Goal: Information Seeking & Learning: Learn about a topic

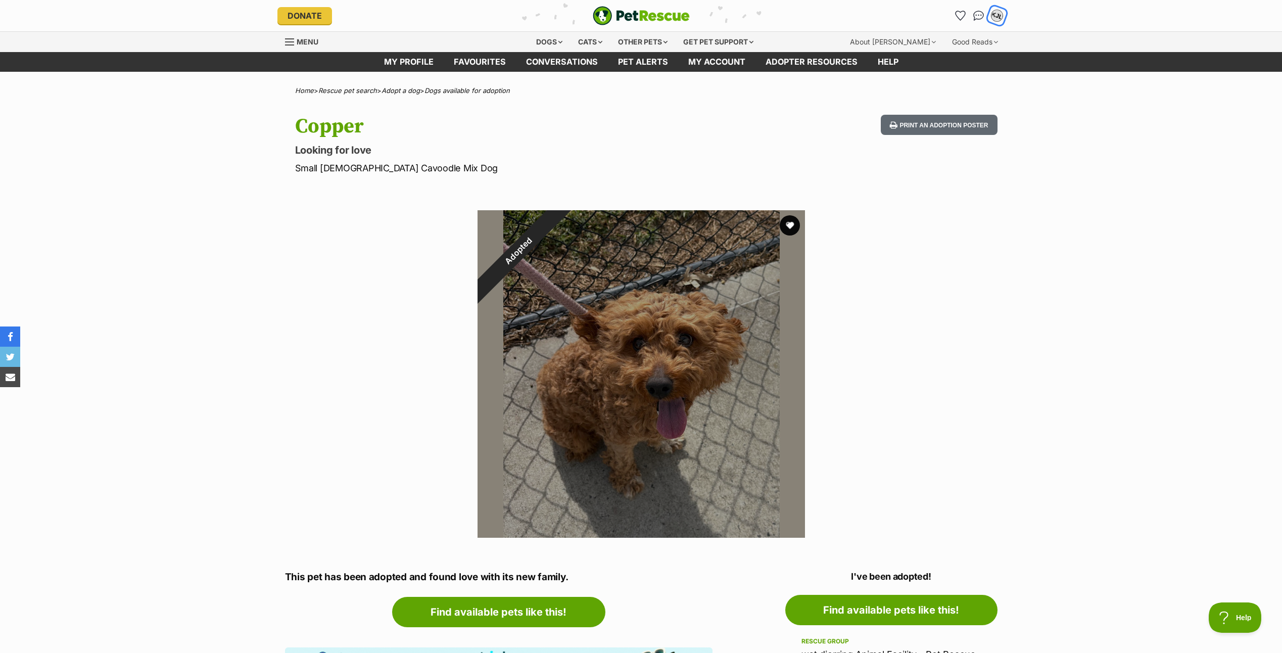
click at [996, 15] on div "KJL" at bounding box center [996, 15] width 13 height 13
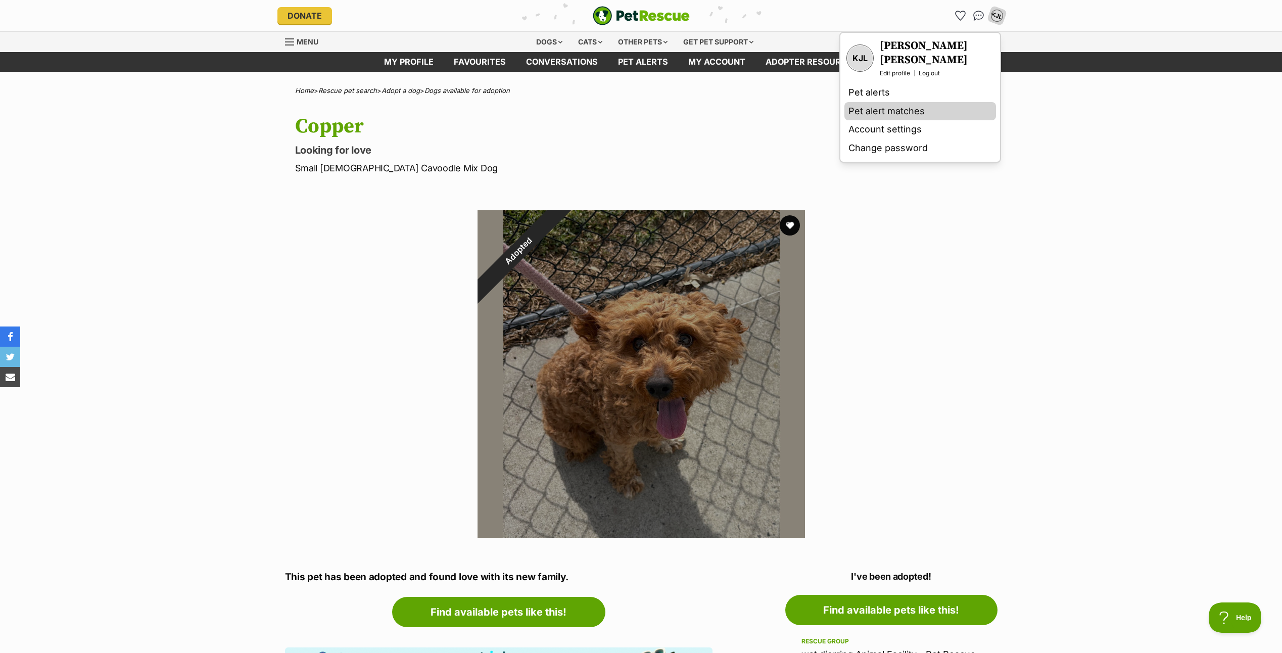
click at [868, 103] on link "Pet alert matches" at bounding box center [920, 111] width 152 height 19
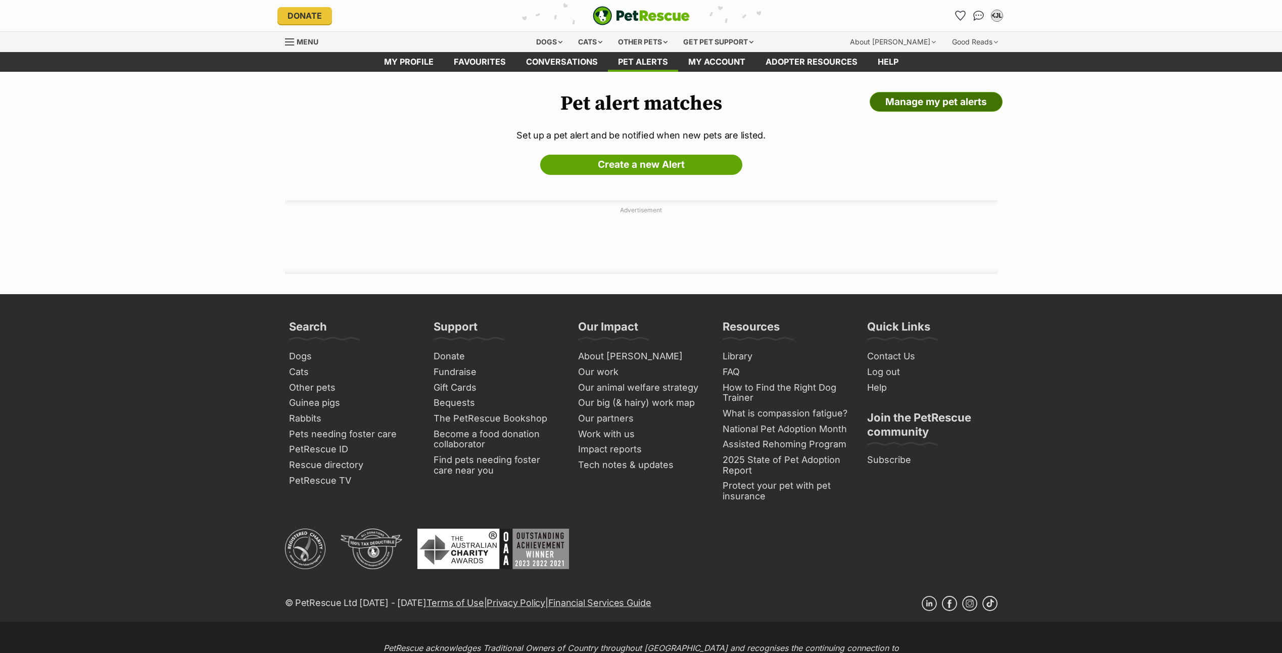
click at [927, 98] on link "Manage my pet alerts" at bounding box center [936, 102] width 133 height 20
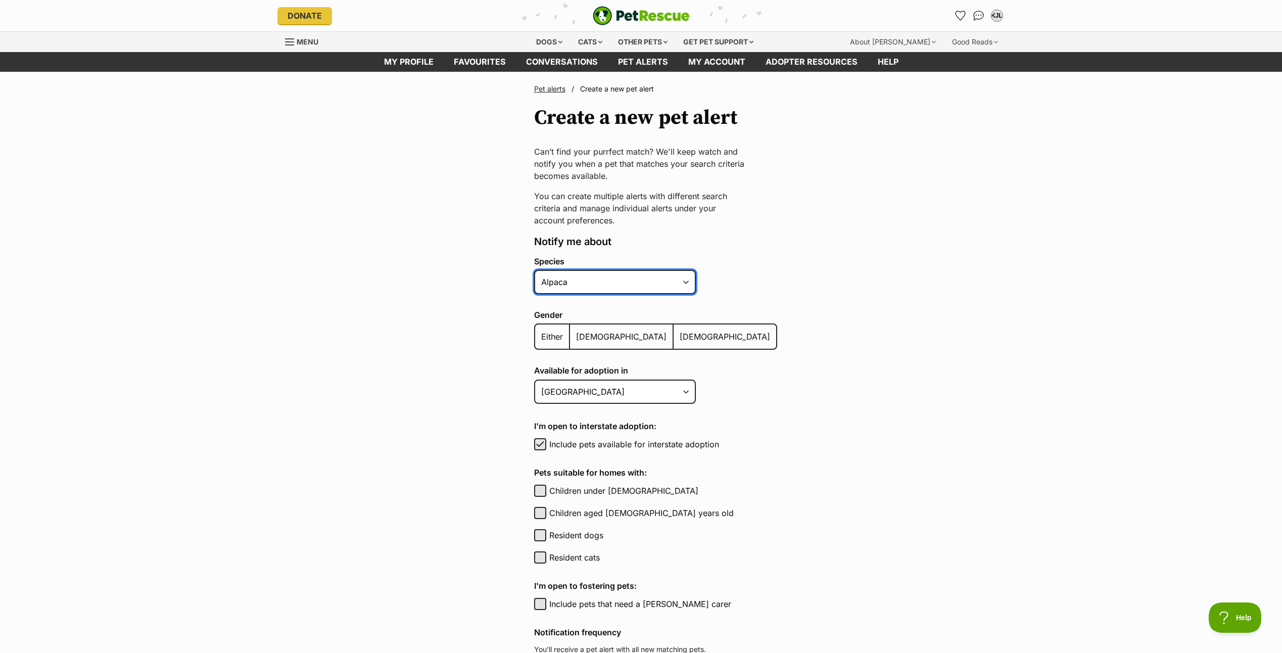
click at [671, 282] on select "Alpaca Bird Cat Chicken Cow Dog Donkey Duck Ferret Fish Goat Goose Guinea Fowl …" at bounding box center [615, 282] width 162 height 24
select select "1"
click at [534, 270] on select "Alpaca Bird Cat Chicken Cow Dog Donkey Duck Ferret Fish Goat Goose Guinea Fowl …" at bounding box center [615, 282] width 162 height 24
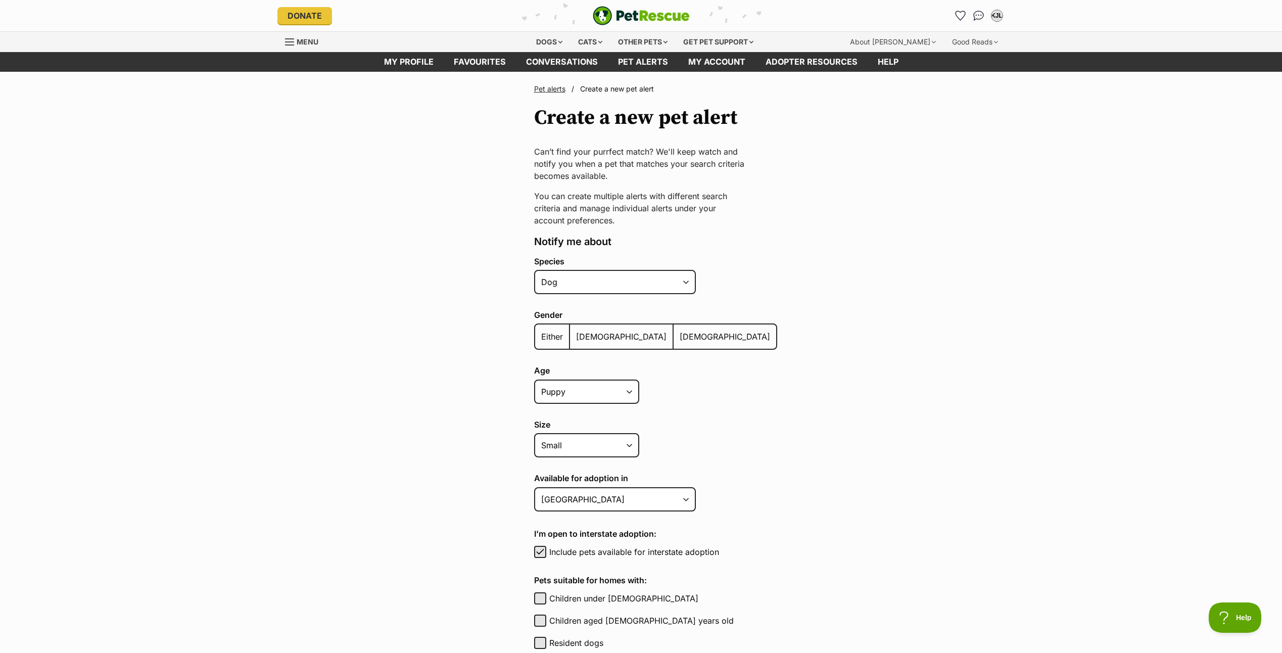
click at [550, 332] on span "Either" at bounding box center [552, 336] width 22 height 10
click at [541, 330] on input "Either" at bounding box center [541, 330] width 0 height 1
click at [626, 399] on select "Puppy Adult Senior All ages" at bounding box center [586, 391] width 105 height 24
select select
click at [534, 379] on select "Puppy Adult Senior All ages" at bounding box center [586, 391] width 105 height 24
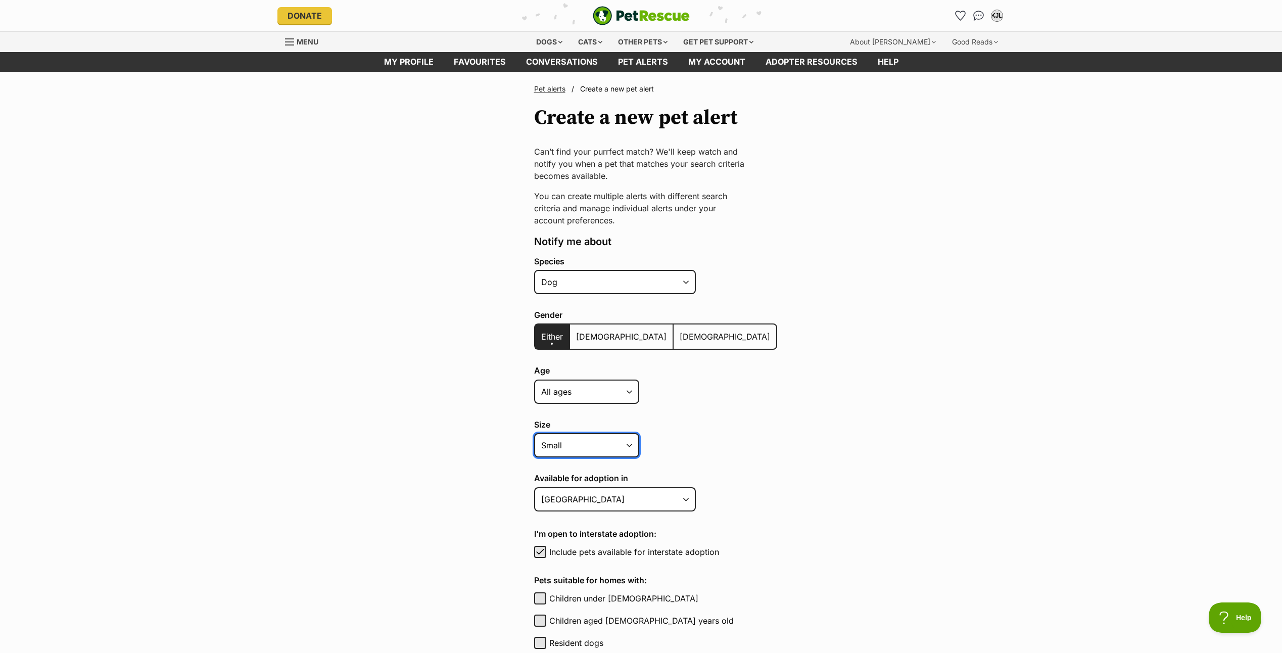
click at [603, 447] on select "Small Medium Large All sizes" at bounding box center [586, 445] width 105 height 24
click at [534, 433] on select "Small Medium Large All sizes" at bounding box center [586, 445] width 105 height 24
click at [677, 499] on select "Australian Capital Territory New South Wales Northern Territory Queensland Sout…" at bounding box center [615, 499] width 162 height 24
select select "6"
click at [534, 487] on select "Australian Capital Territory New South Wales Northern Territory Queensland Sout…" at bounding box center [615, 499] width 162 height 24
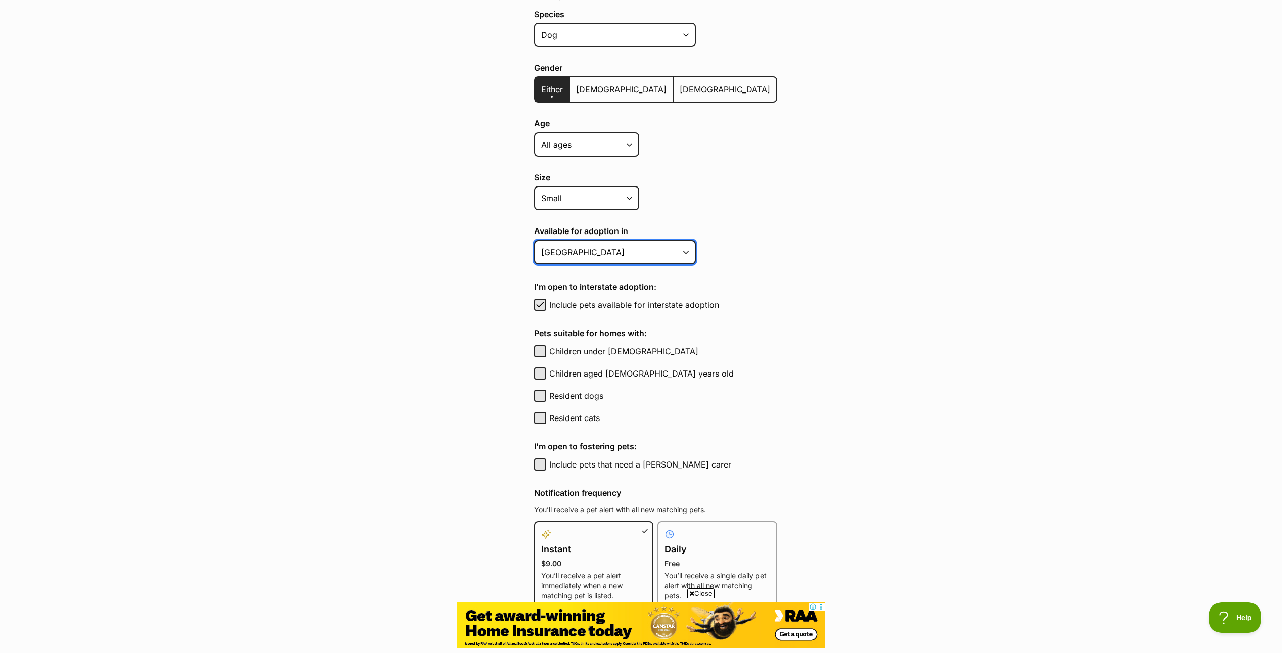
scroll to position [253, 0]
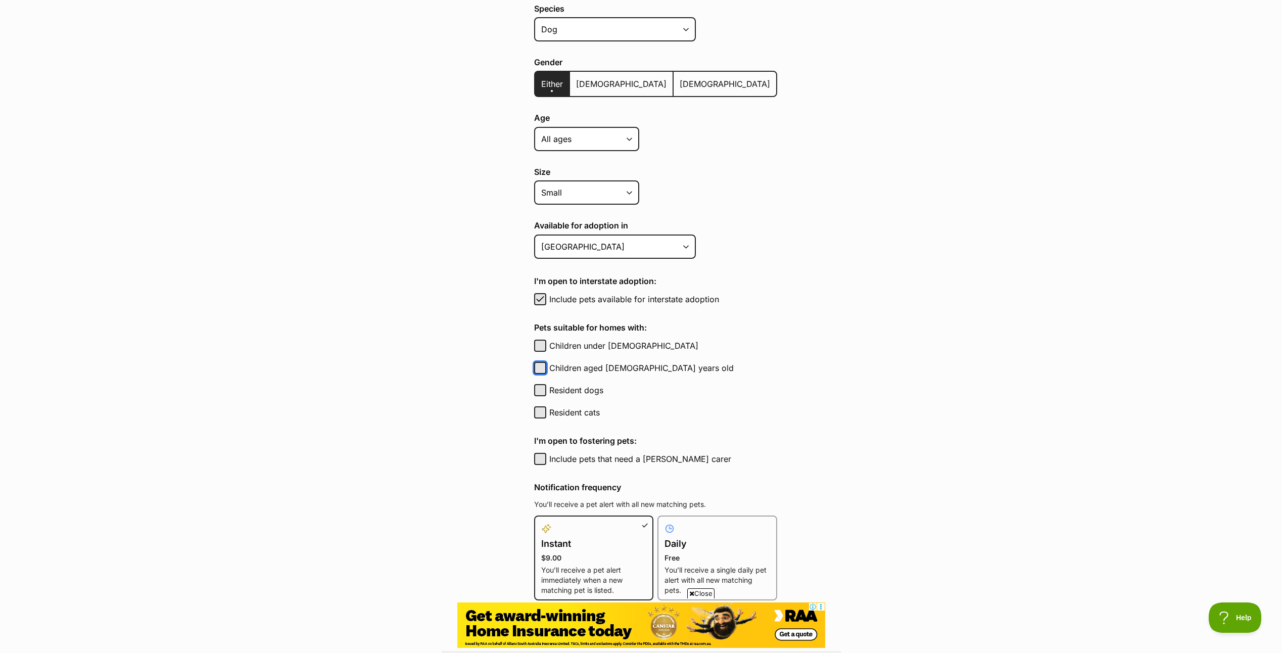
click at [545, 367] on button "Children aged 6 to 12 years old" at bounding box center [540, 368] width 12 height 12
checkbox input "true"
click at [541, 344] on button "Children under 5 years old" at bounding box center [540, 346] width 12 height 12
click at [542, 343] on span "button" at bounding box center [540, 346] width 10 height 12
checkbox input "false"
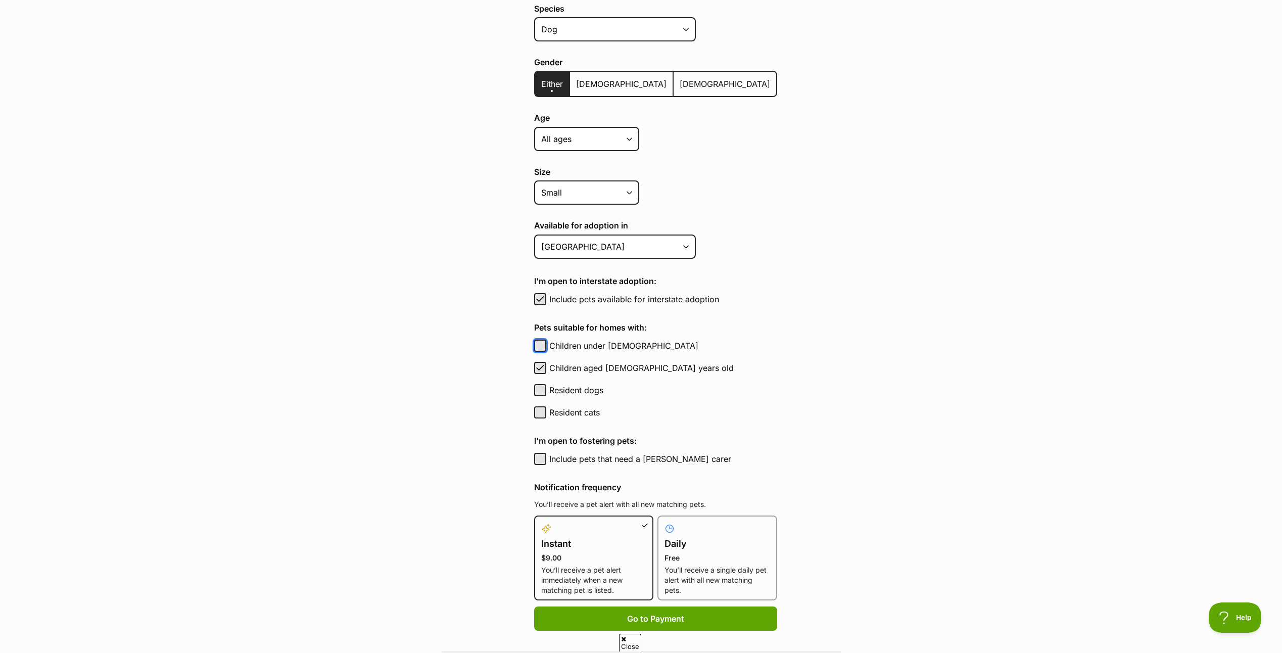
scroll to position [0, 0]
click at [542, 458] on button "Include pets that need a foster carer" at bounding box center [540, 459] width 12 height 12
checkbox input "true"
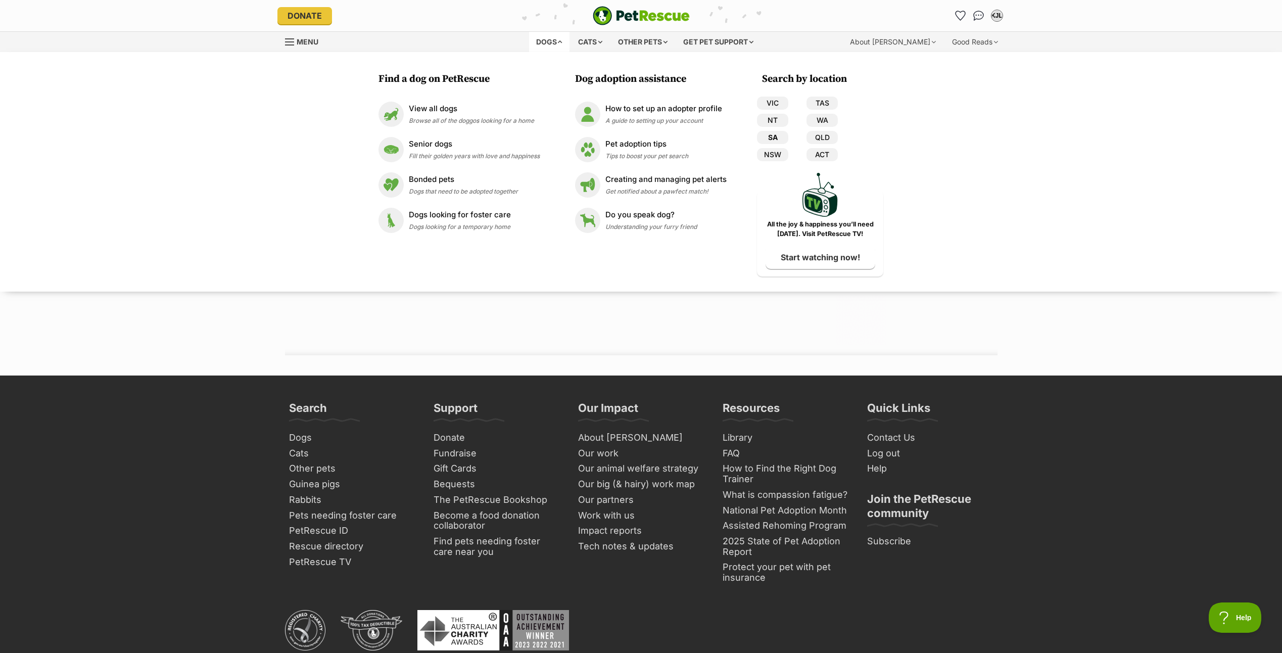
click at [779, 139] on link "SA" at bounding box center [772, 137] width 31 height 13
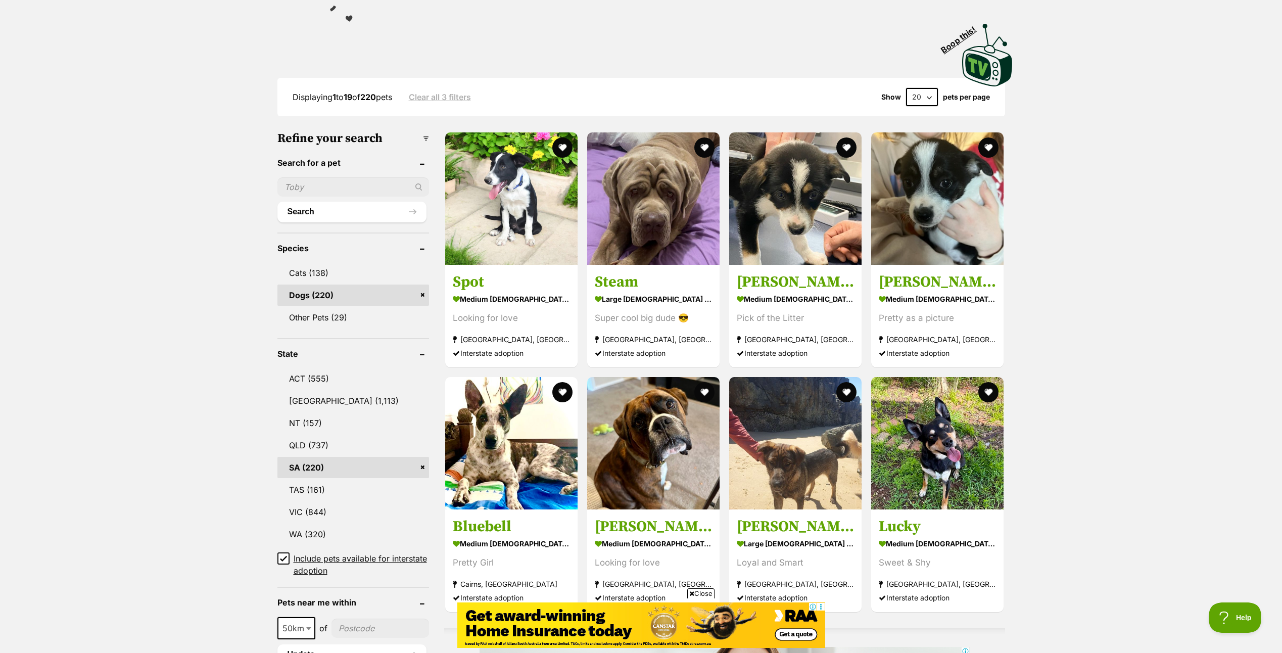
scroll to position [202, 0]
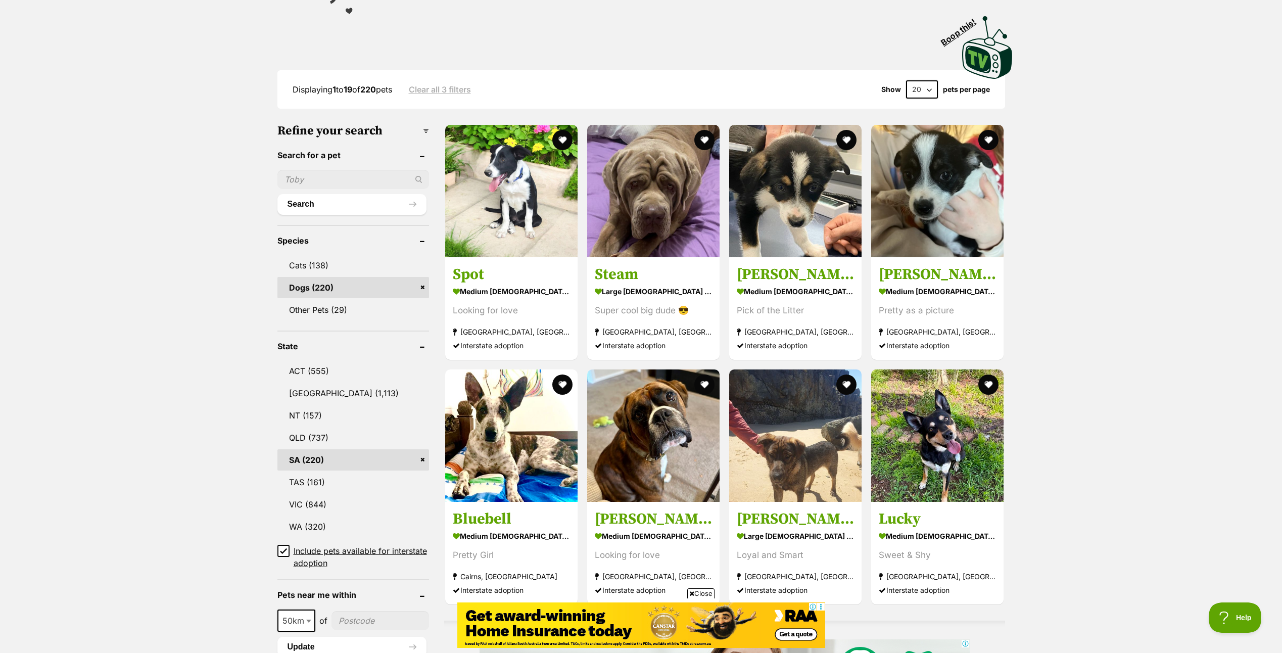
click at [281, 553] on icon at bounding box center [283, 551] width 6 height 5
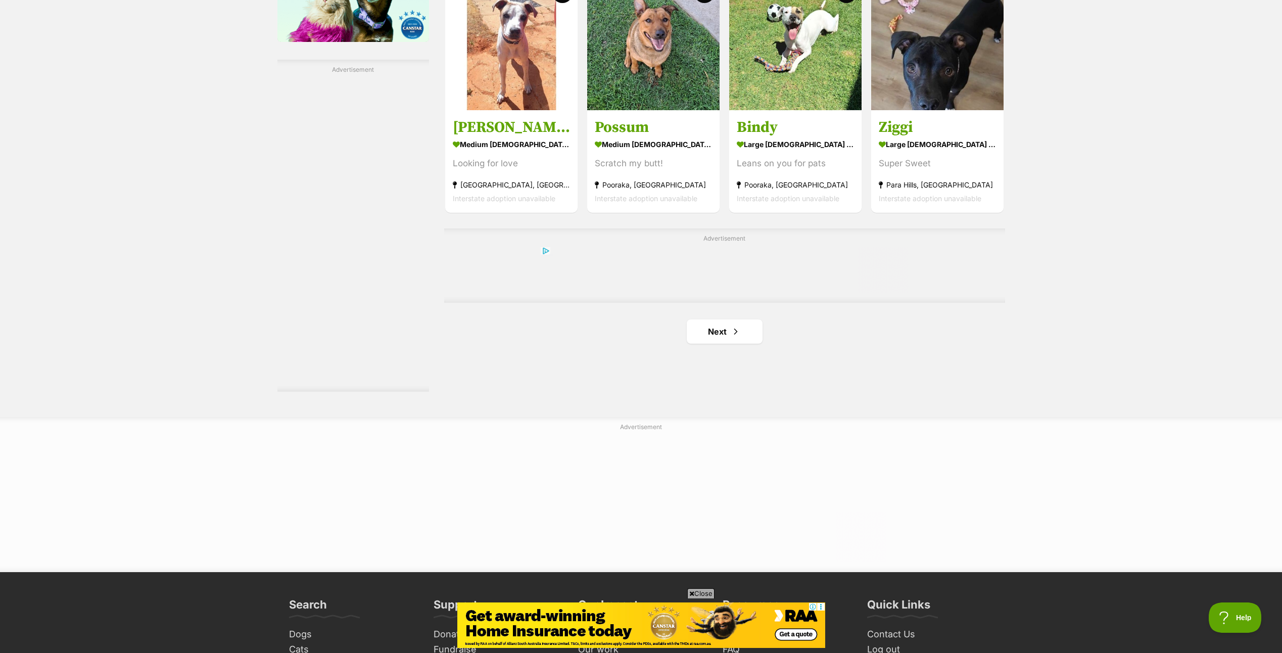
scroll to position [1617, 0]
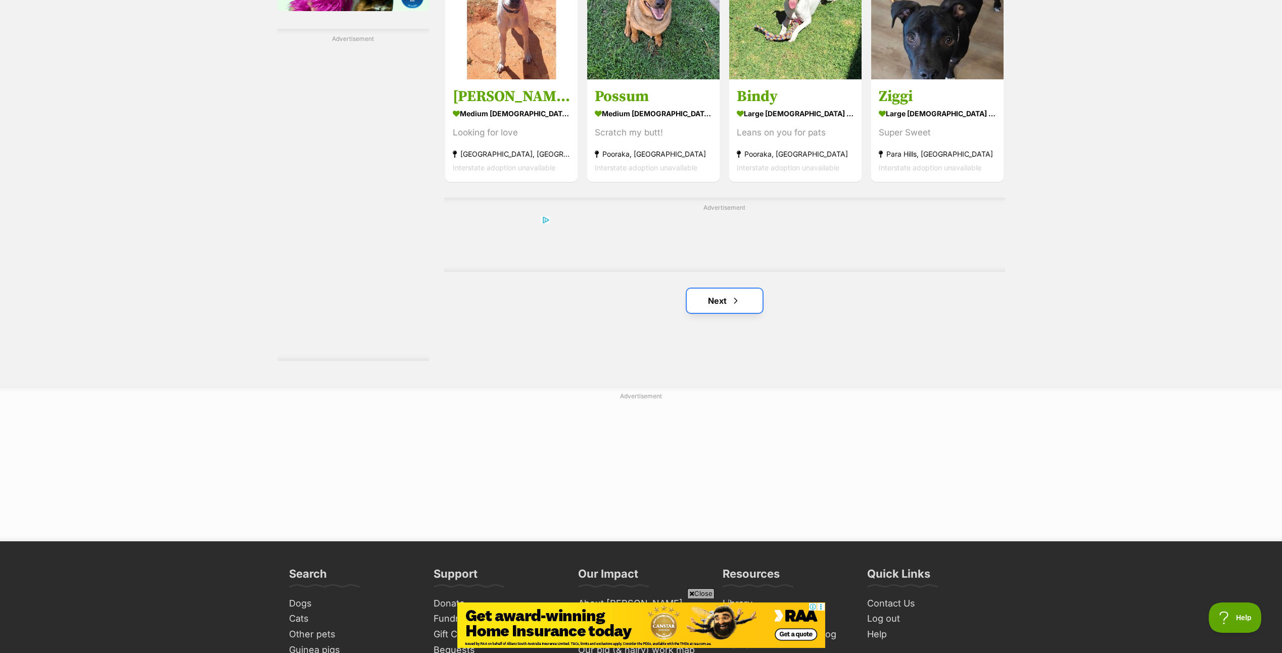
click at [726, 295] on link "Next" at bounding box center [725, 301] width 76 height 24
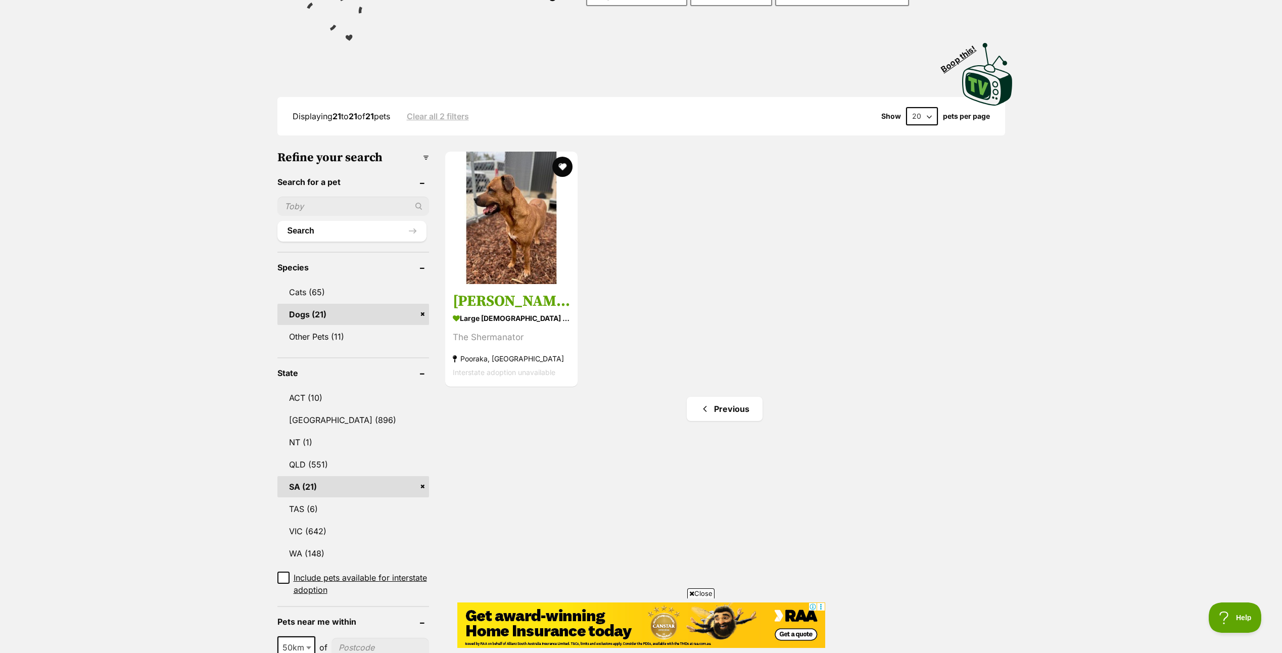
scroll to position [152, 0]
click at [281, 579] on icon at bounding box center [283, 576] width 7 height 7
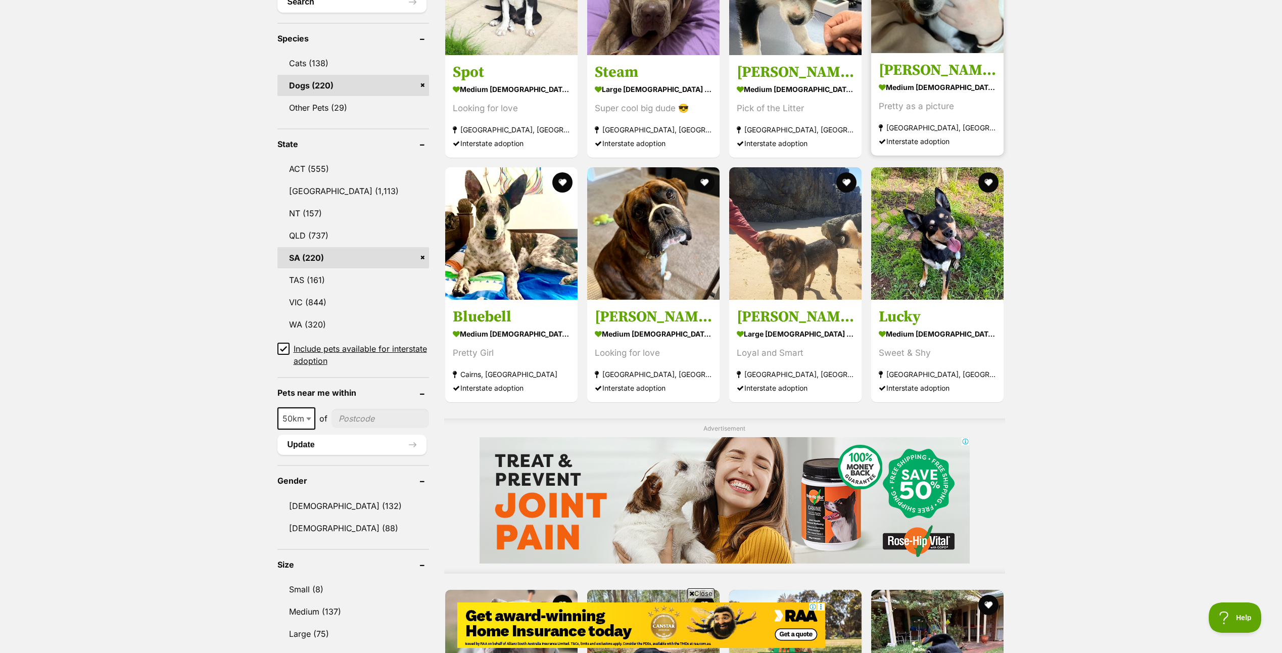
scroll to position [505, 0]
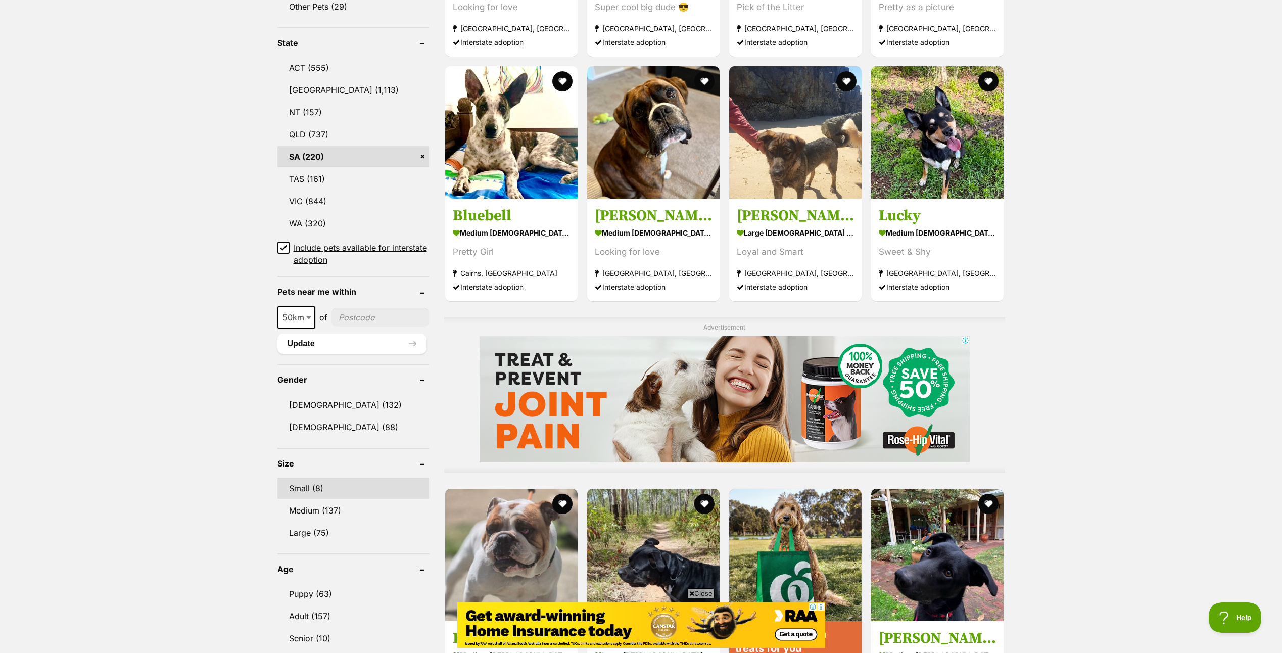
click at [337, 487] on link "Small (8)" at bounding box center [353, 487] width 152 height 21
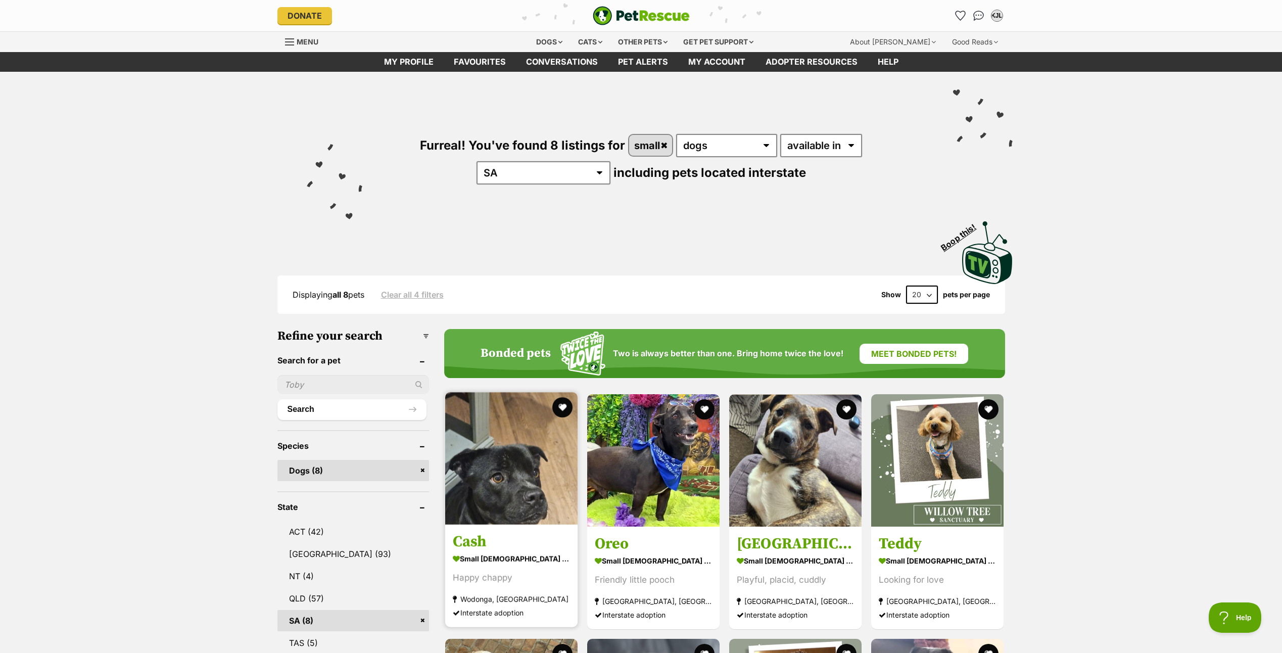
click at [495, 468] on img at bounding box center [511, 458] width 132 height 132
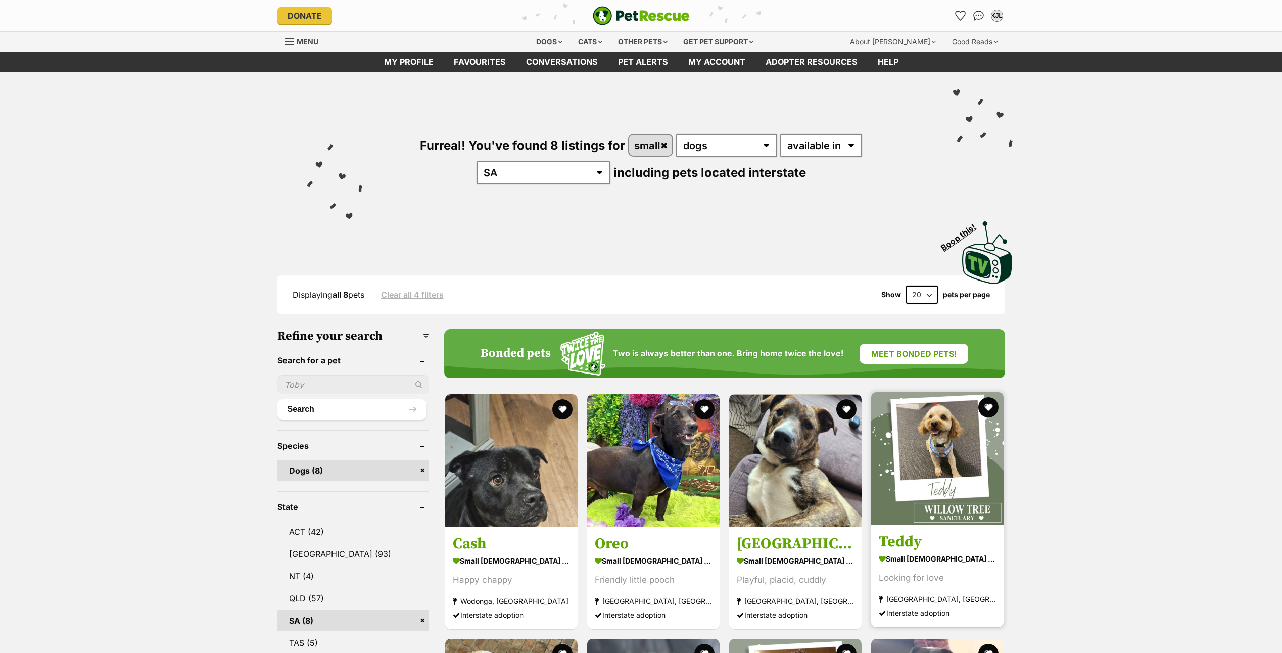
click at [957, 465] on img at bounding box center [937, 458] width 132 height 132
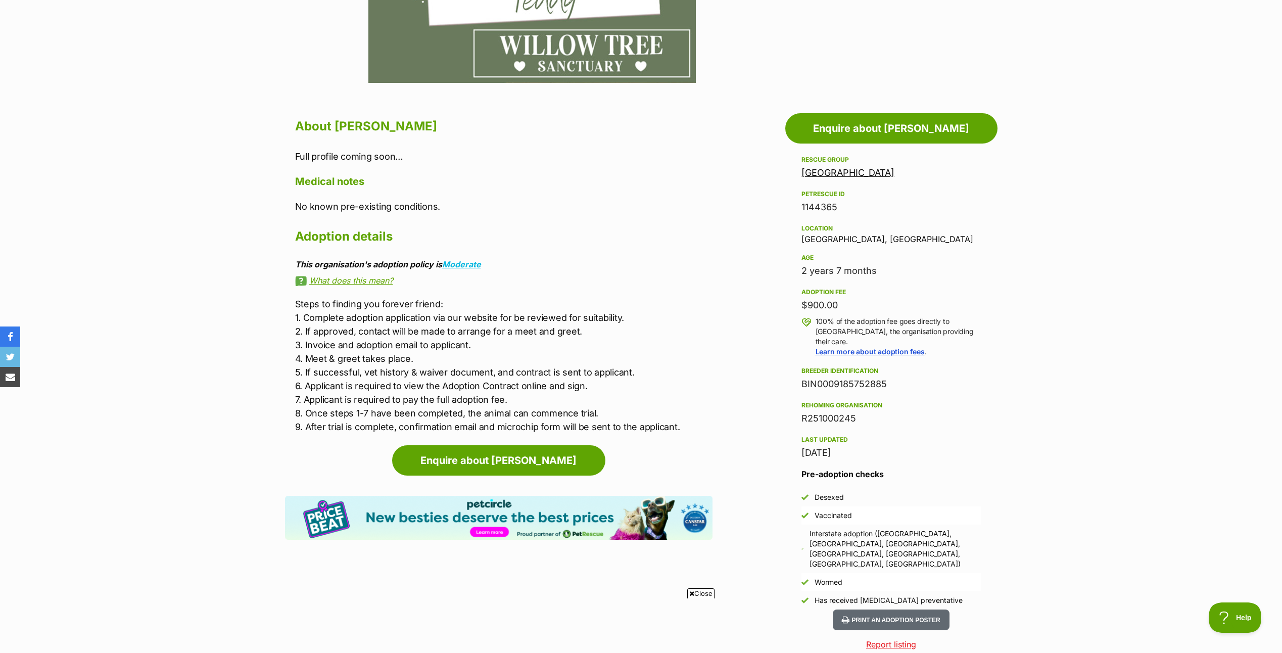
scroll to position [404, 0]
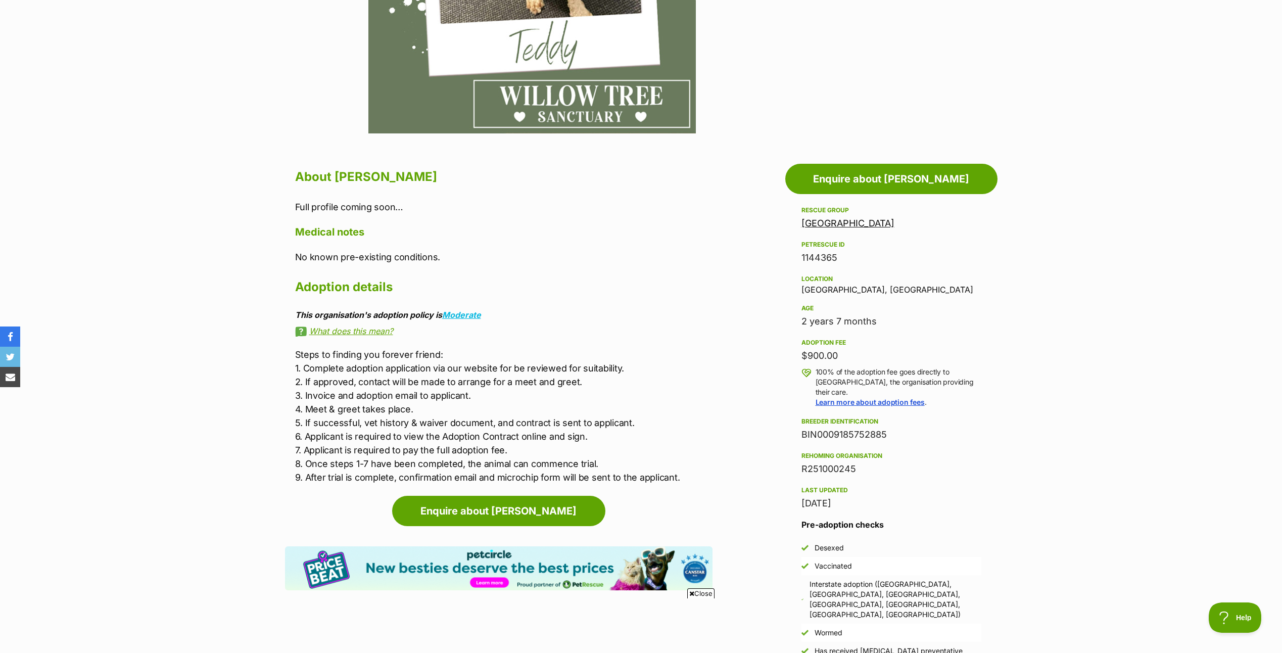
click at [869, 220] on link "[GEOGRAPHIC_DATA]" at bounding box center [847, 223] width 93 height 11
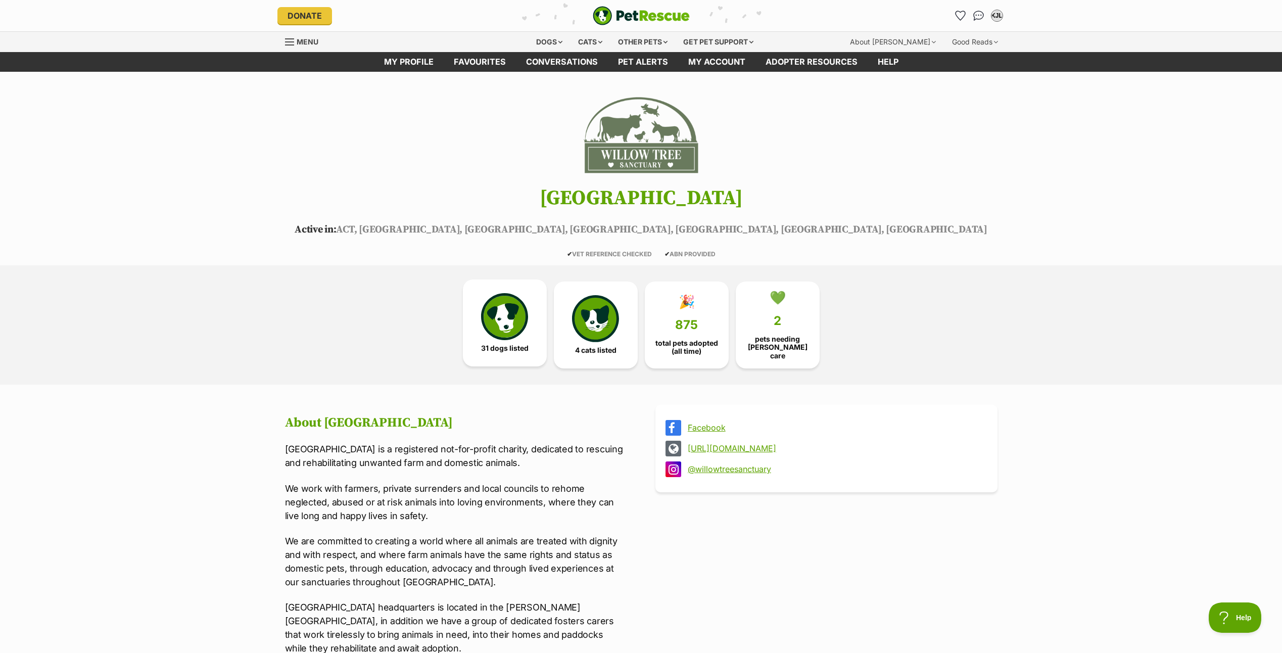
click at [502, 340] on link "31 dogs listed" at bounding box center [505, 322] width 84 height 87
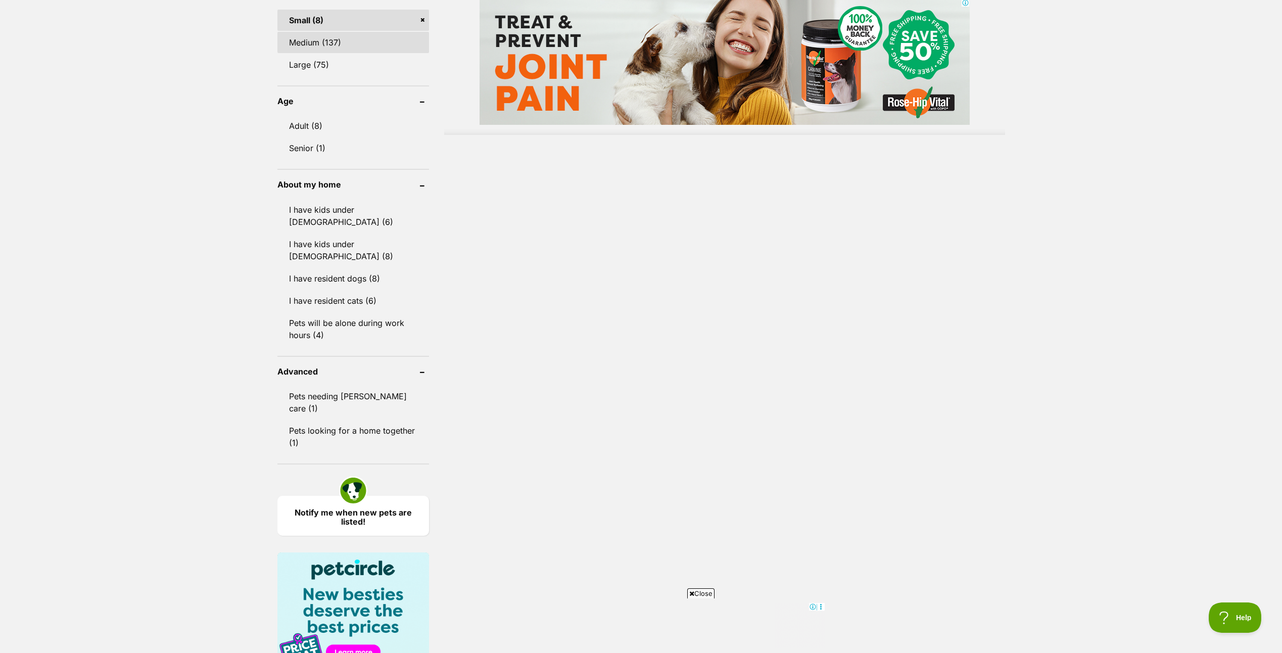
click at [329, 42] on link "Medium (137)" at bounding box center [353, 42] width 152 height 21
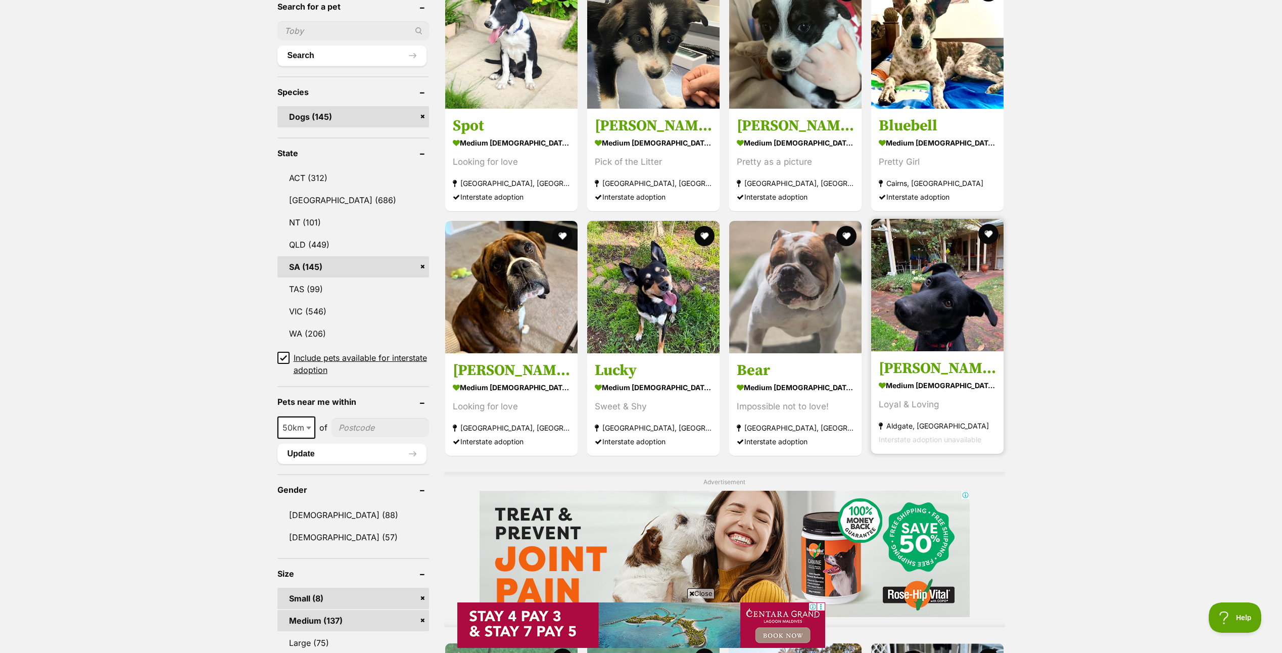
click at [930, 272] on img at bounding box center [937, 285] width 132 height 132
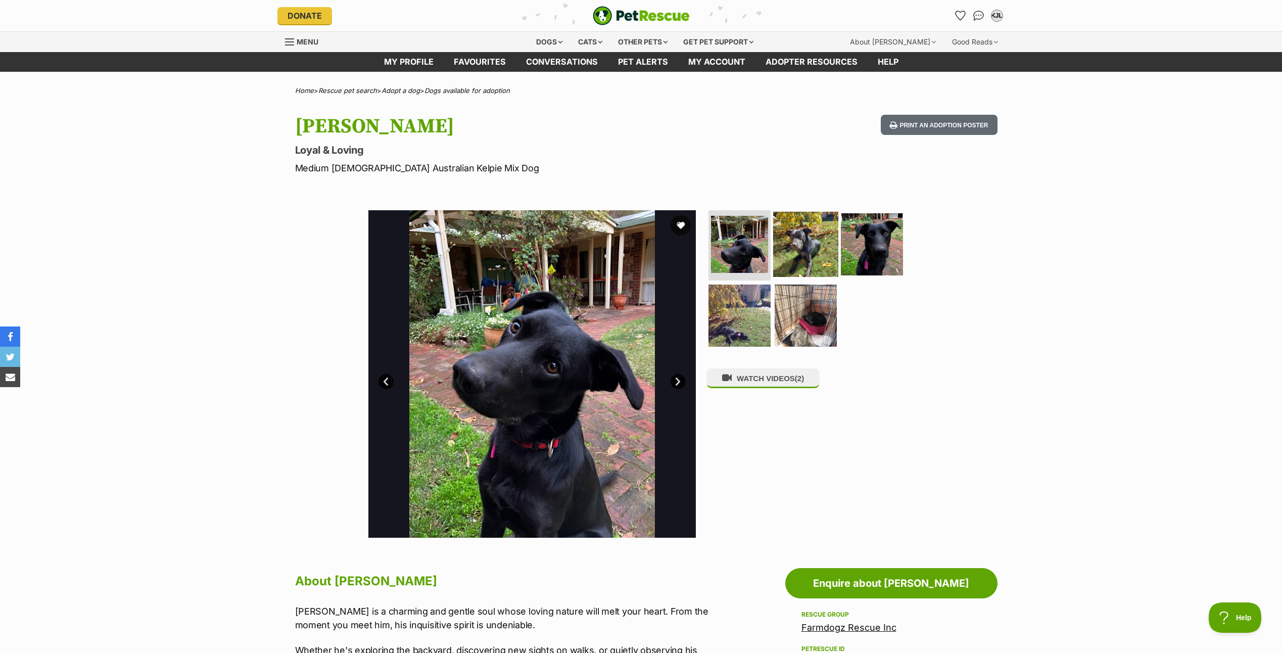
click at [793, 242] on img at bounding box center [805, 243] width 65 height 65
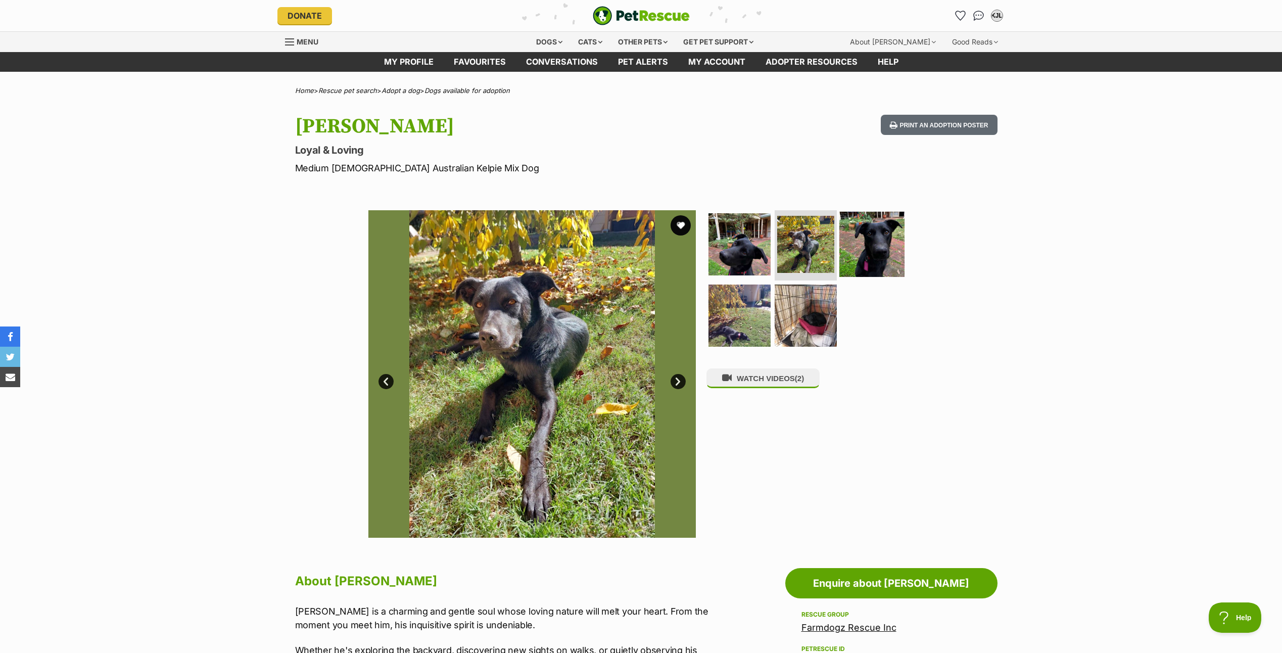
click at [858, 249] on img at bounding box center [871, 243] width 65 height 65
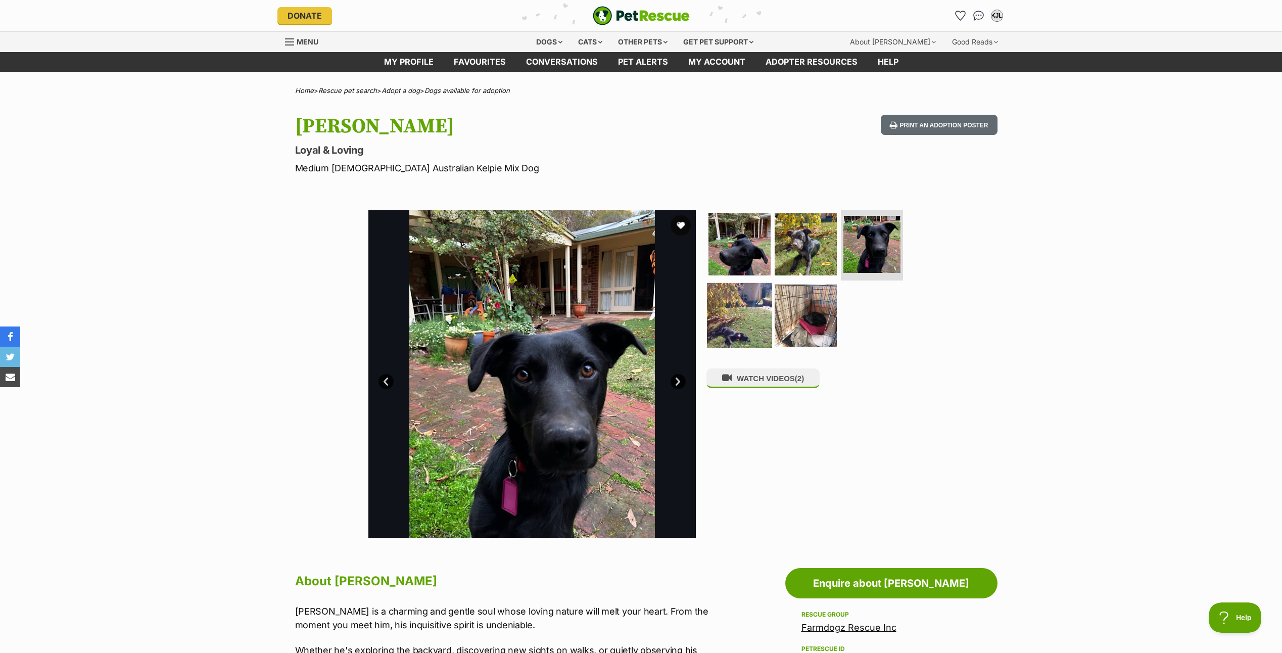
click at [726, 323] on img at bounding box center [739, 315] width 65 height 65
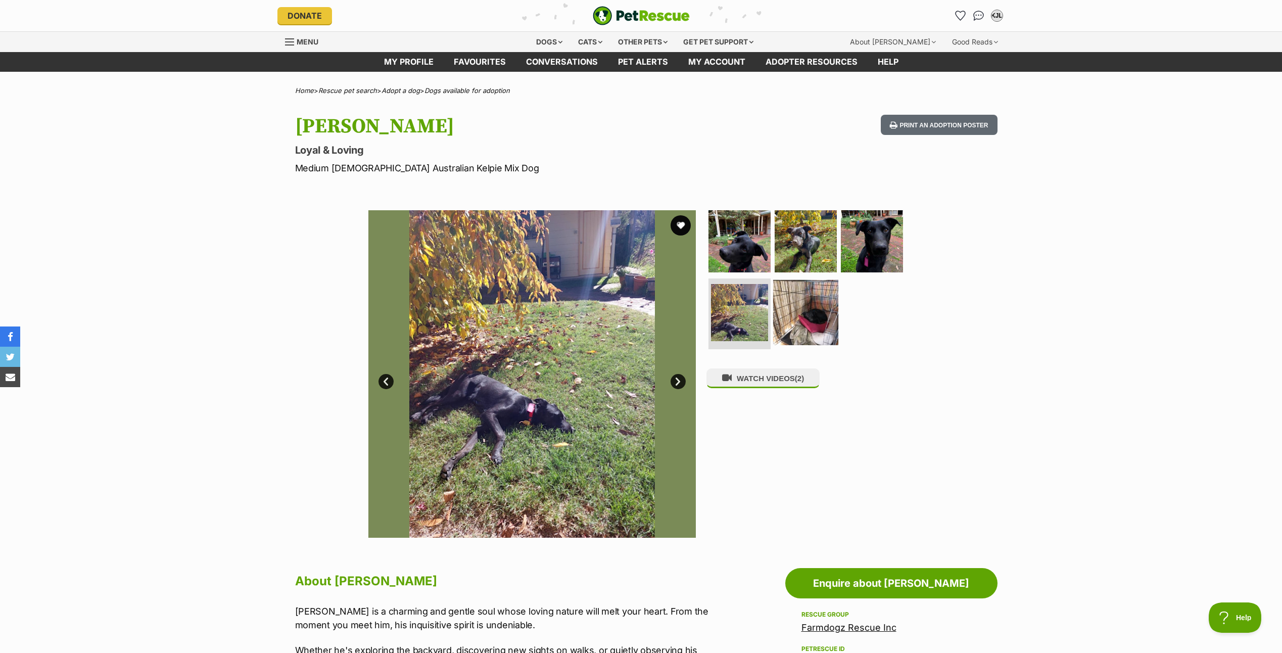
click at [813, 314] on img at bounding box center [805, 312] width 65 height 65
